Goal: Information Seeking & Learning: Learn about a topic

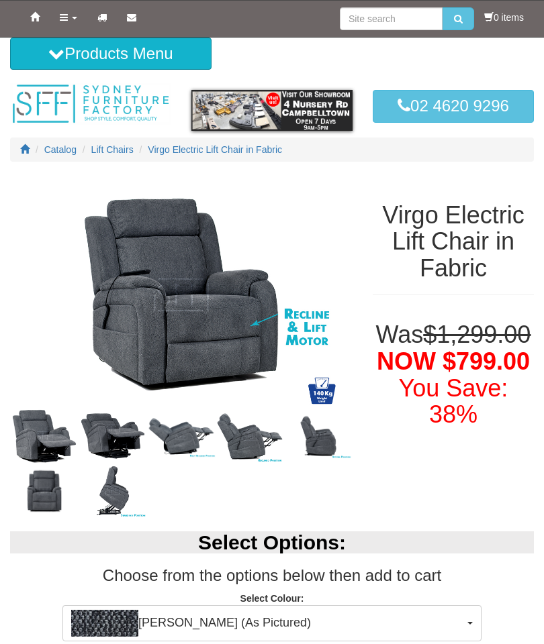
click at [63, 50] on button "Products Menu" at bounding box center [110, 54] width 201 height 32
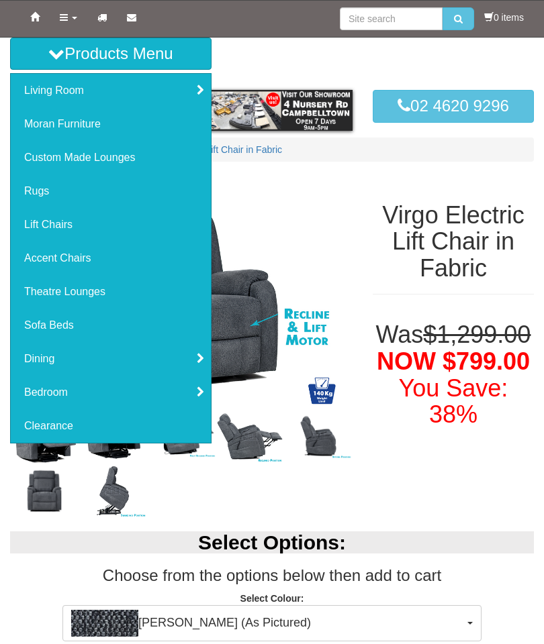
click at [89, 157] on link "Custom Made Lounges" at bounding box center [111, 158] width 200 height 34
click at [86, 163] on link "Custom Made Lounges" at bounding box center [111, 158] width 200 height 34
click at [48, 89] on link "Living Room" at bounding box center [111, 91] width 200 height 34
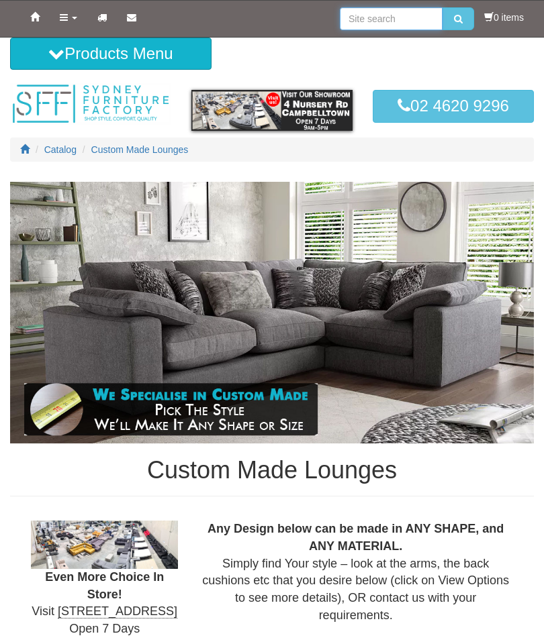
click at [357, 13] on input "search" at bounding box center [391, 18] width 103 height 23
type input "2 seater recliner sofa"
click at [461, 15] on button "submit" at bounding box center [458, 18] width 32 height 23
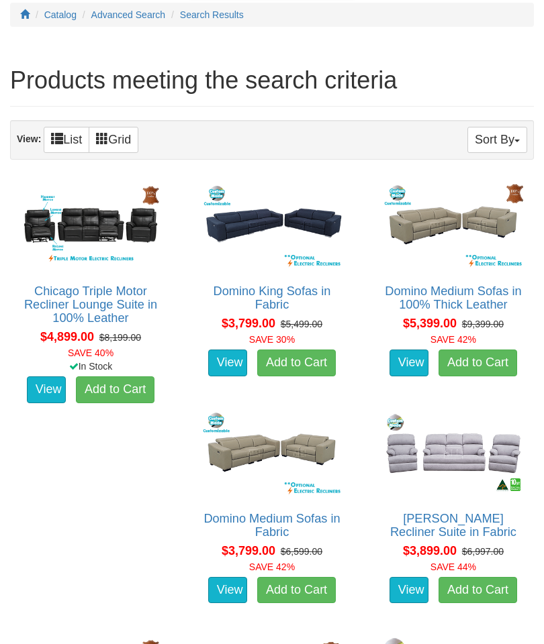
scroll to position [130, 0]
